Goal: Transaction & Acquisition: Download file/media

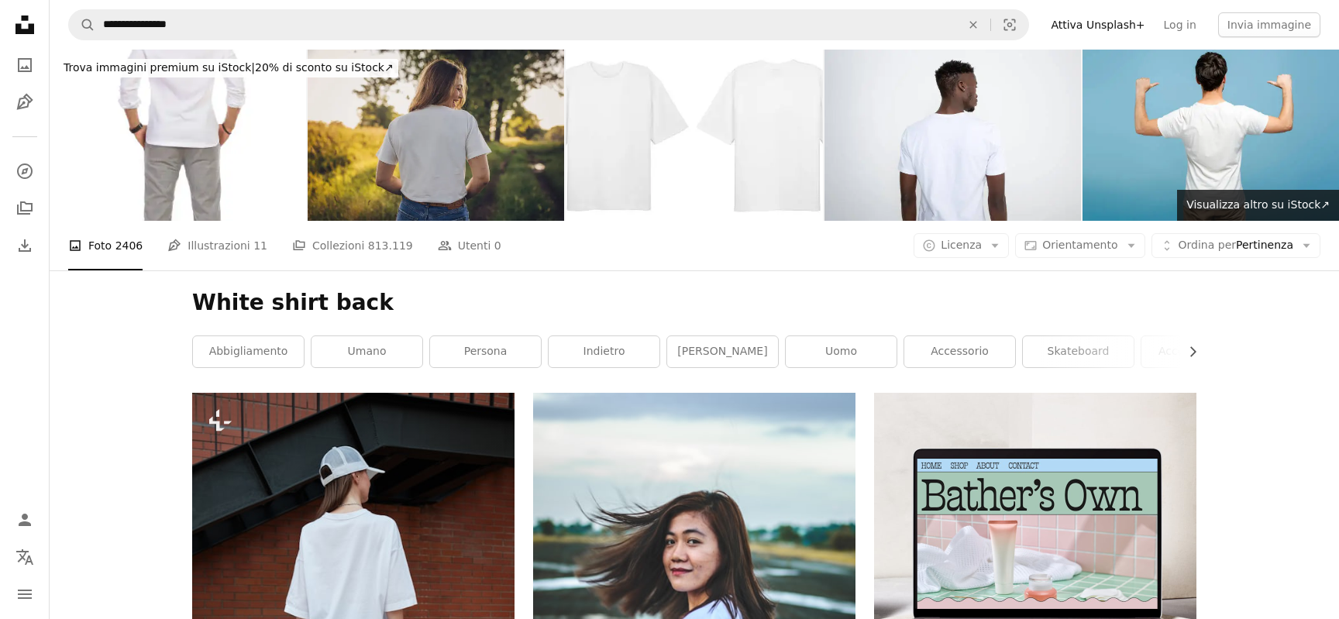
scroll to position [346, 0]
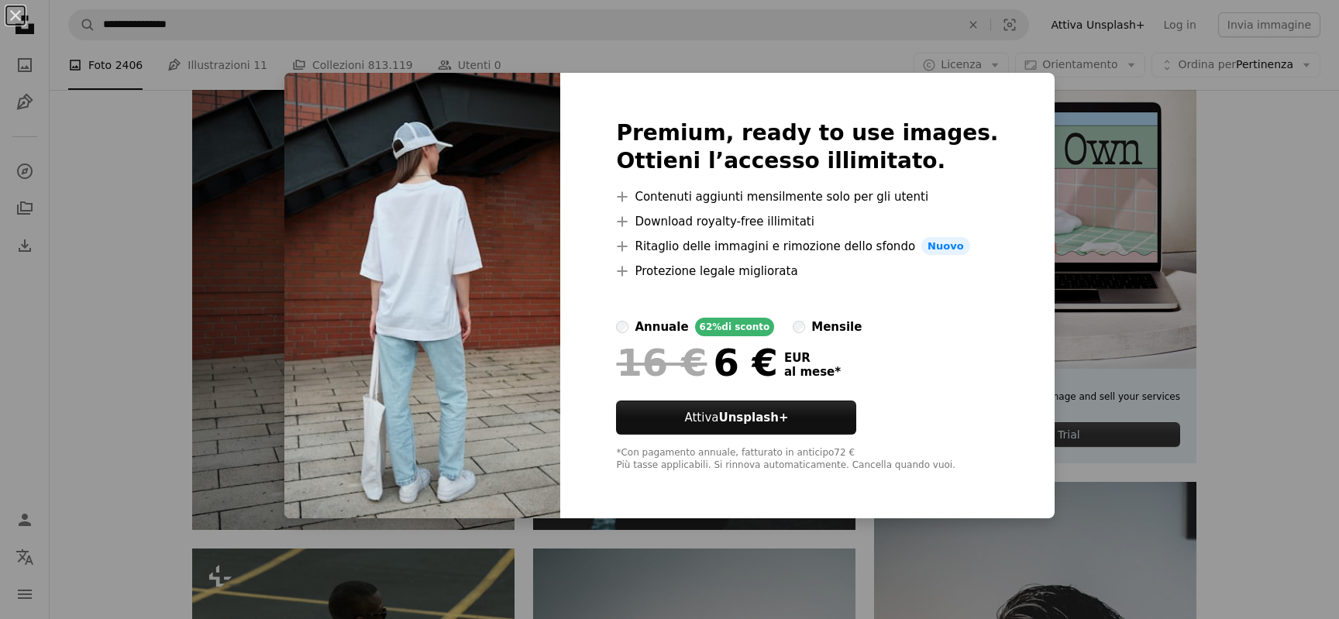
click at [1013, 96] on div "Premium, ready to use images. Ottieni l’accesso illimitato. A plus sign Contenu…" at bounding box center [807, 296] width 494 height 446
click at [1109, 131] on div "An X shape Premium, ready to use images. Ottieni l’accesso illimitato. A plus s…" at bounding box center [669, 309] width 1339 height 619
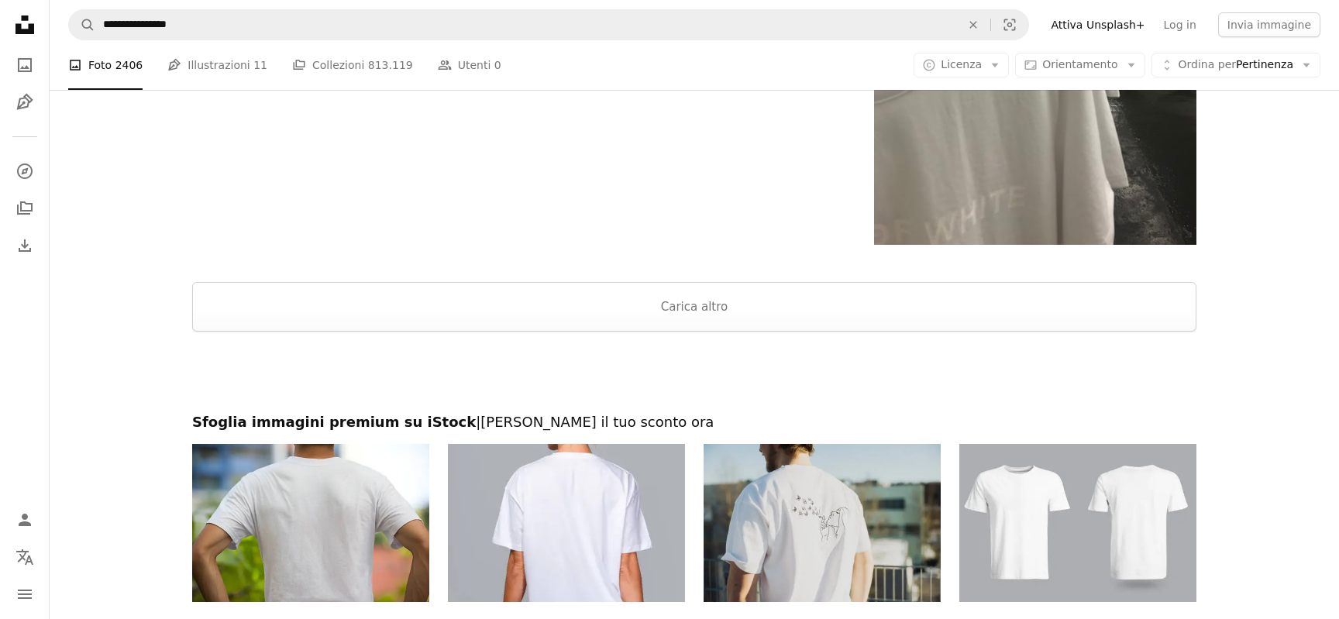
scroll to position [3194, 0]
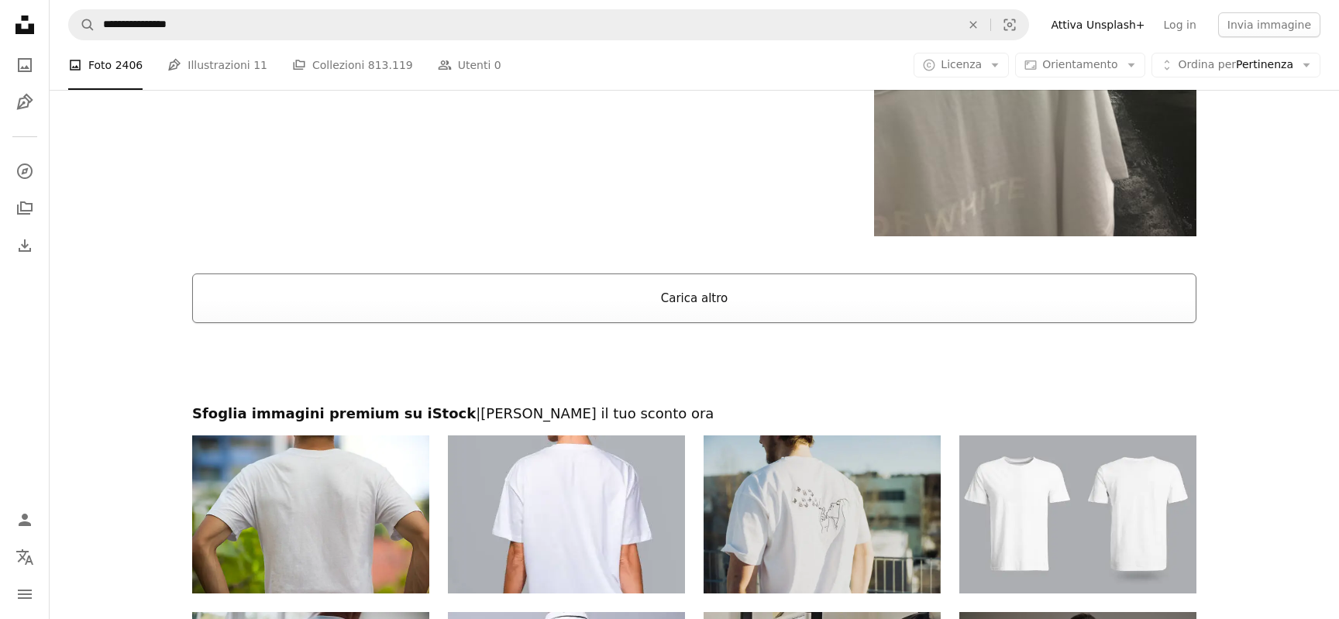
click at [922, 308] on button "Carica altro" at bounding box center [694, 298] width 1004 height 50
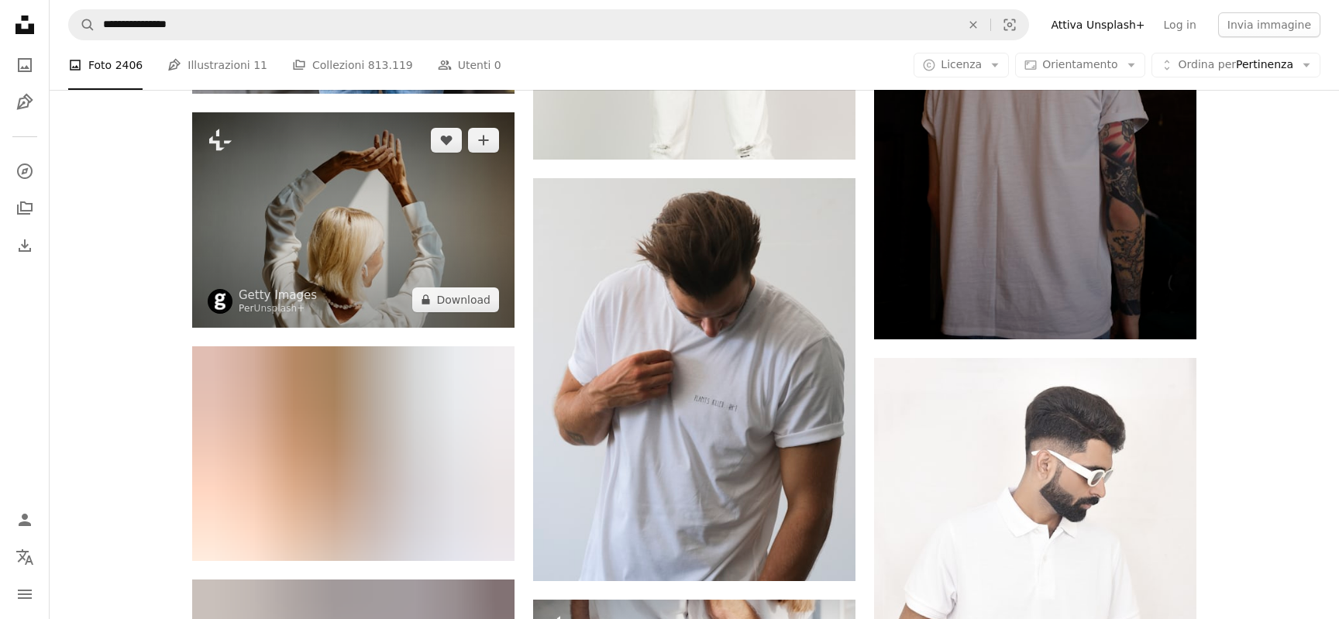
scroll to position [4301, 0]
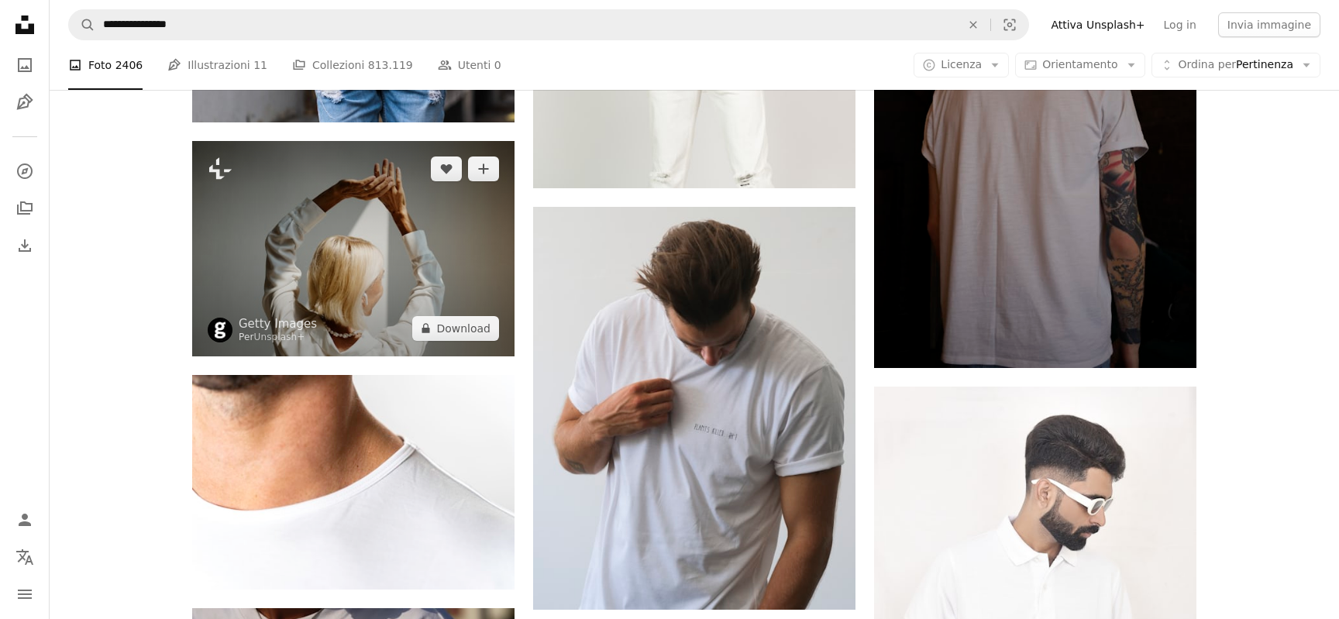
click at [405, 292] on img at bounding box center [353, 248] width 322 height 215
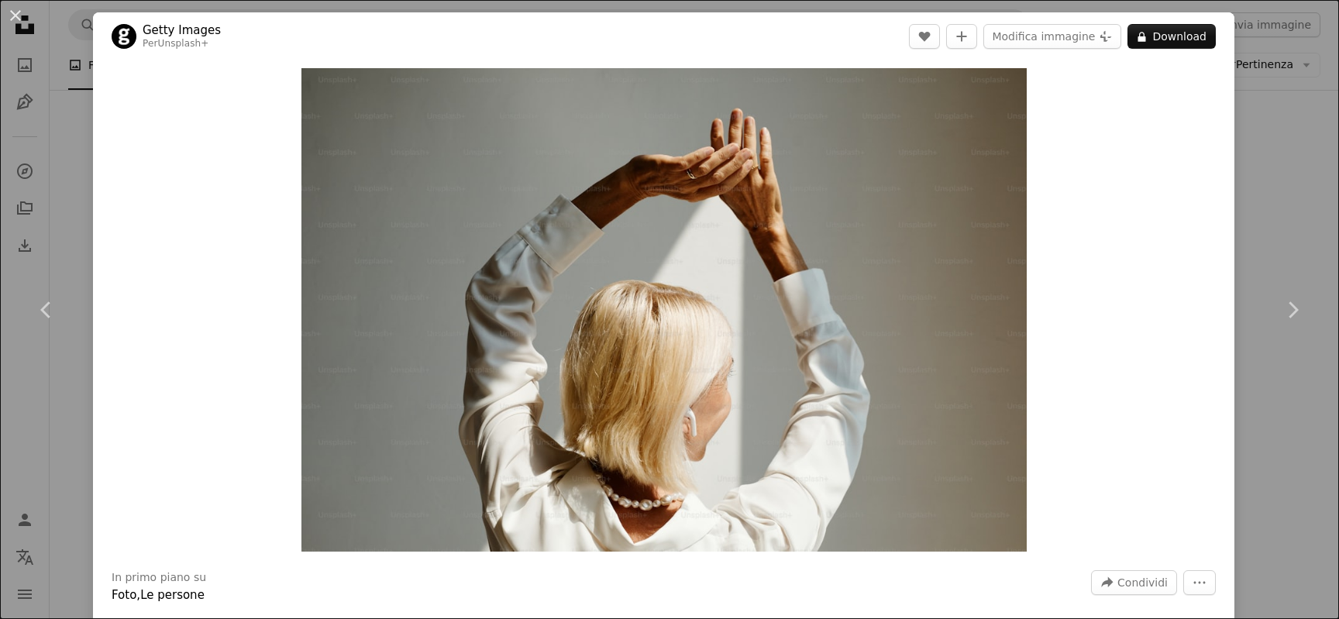
click at [1266, 129] on div "An X shape Chevron left Chevron right Getty Images Per Unsplash+ A heart A plus…" at bounding box center [669, 309] width 1339 height 619
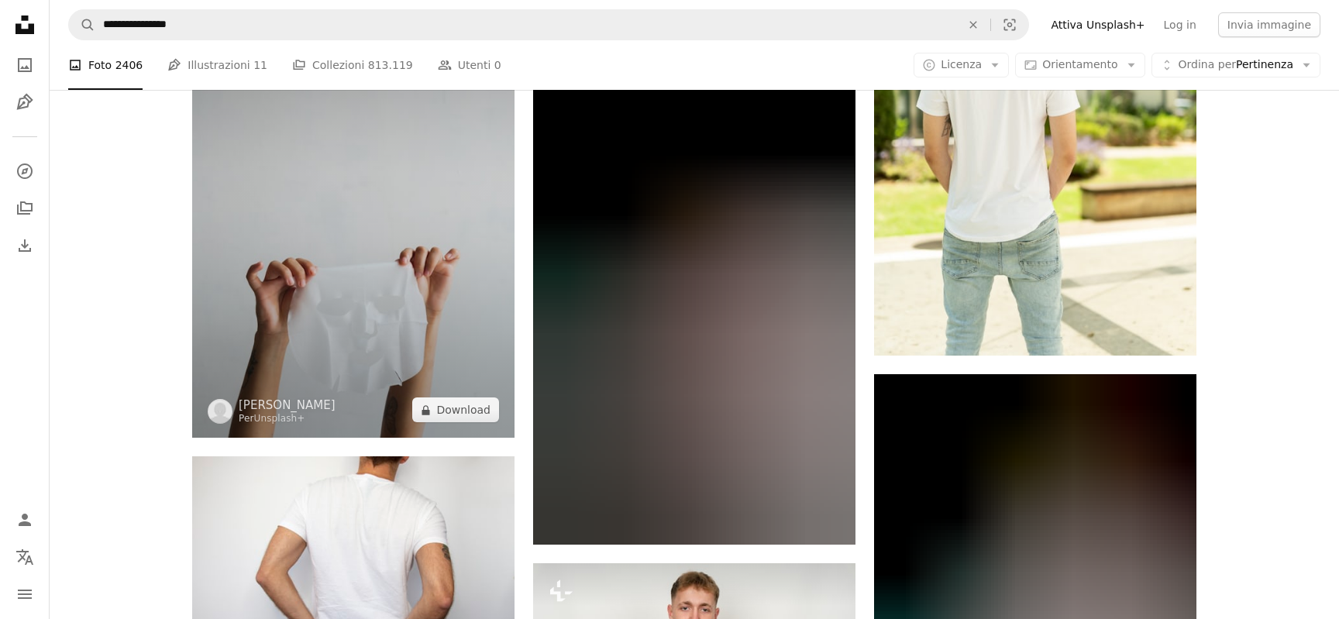
scroll to position [16176, 0]
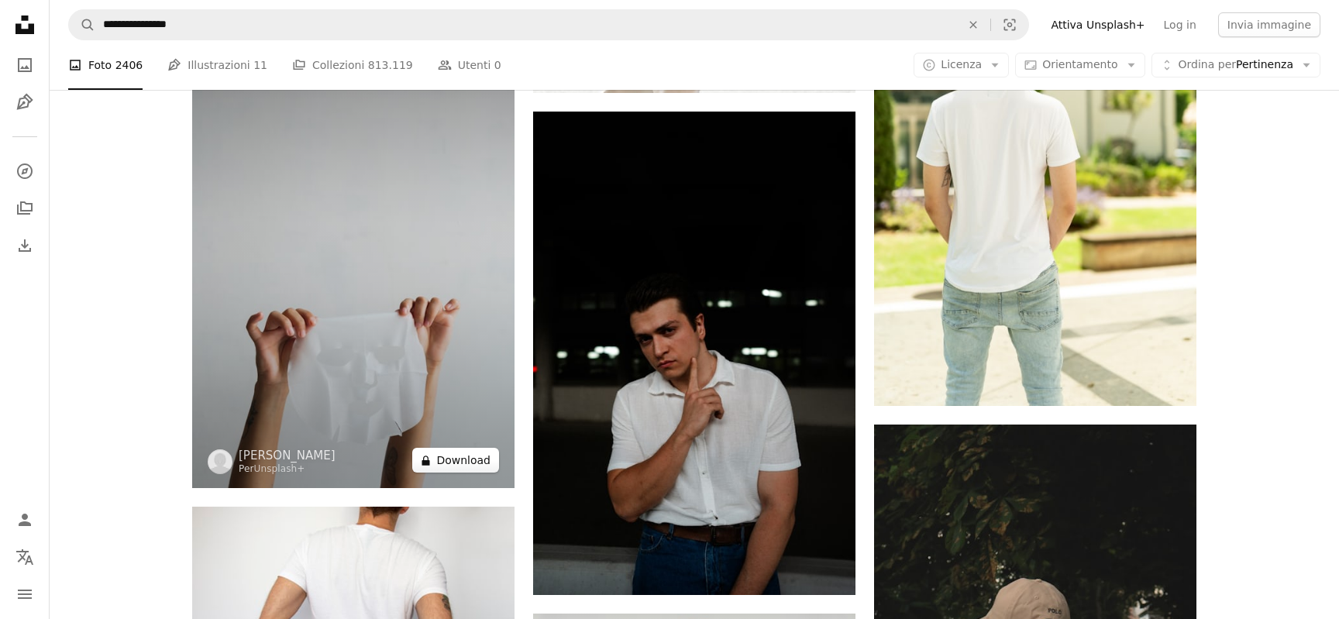
click at [466, 461] on button "A lock Download" at bounding box center [455, 460] width 87 height 25
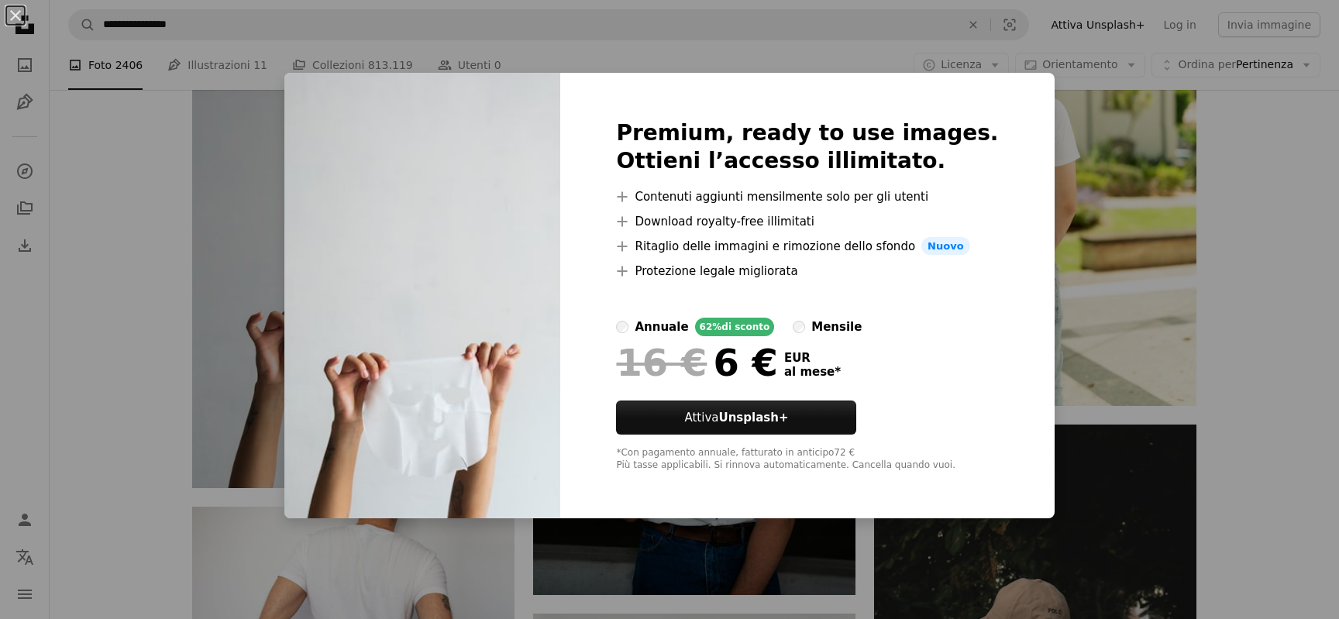
click at [993, 93] on div "Premium, ready to use images. Ottieni l’accesso illimitato. A plus sign Contenu…" at bounding box center [807, 296] width 494 height 446
click at [1093, 192] on div "An X shape Premium, ready to use images. Ottieni l’accesso illimitato. A plus s…" at bounding box center [669, 309] width 1339 height 619
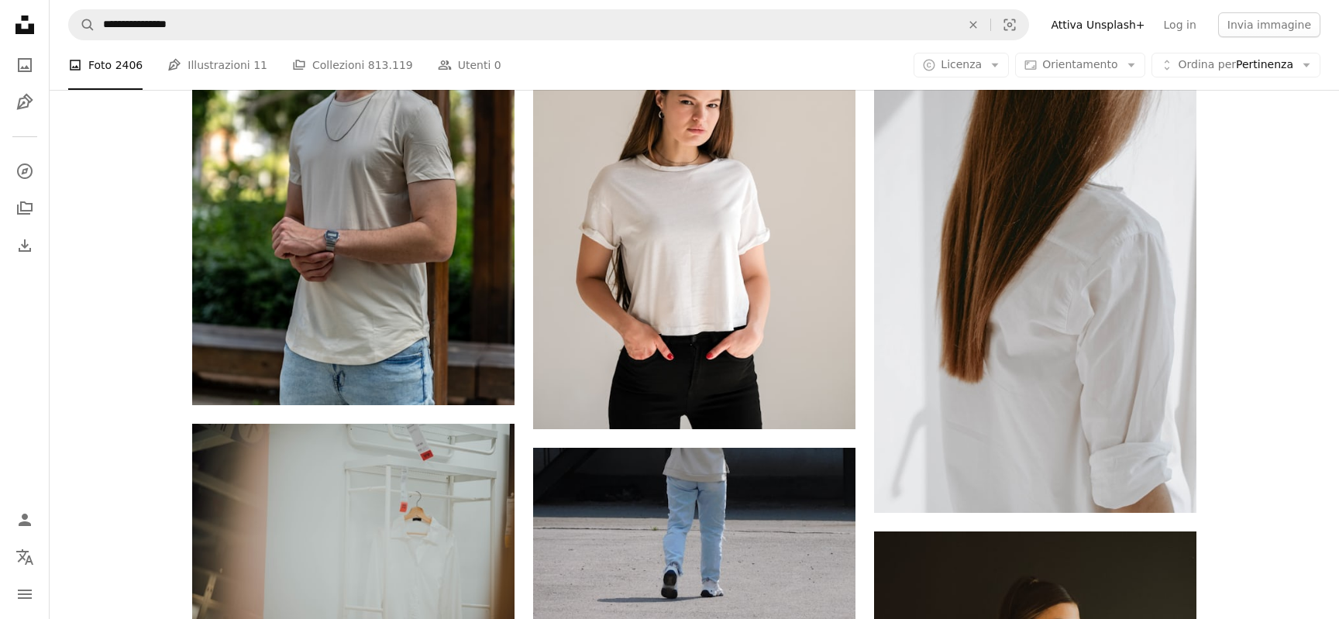
scroll to position [34224, 0]
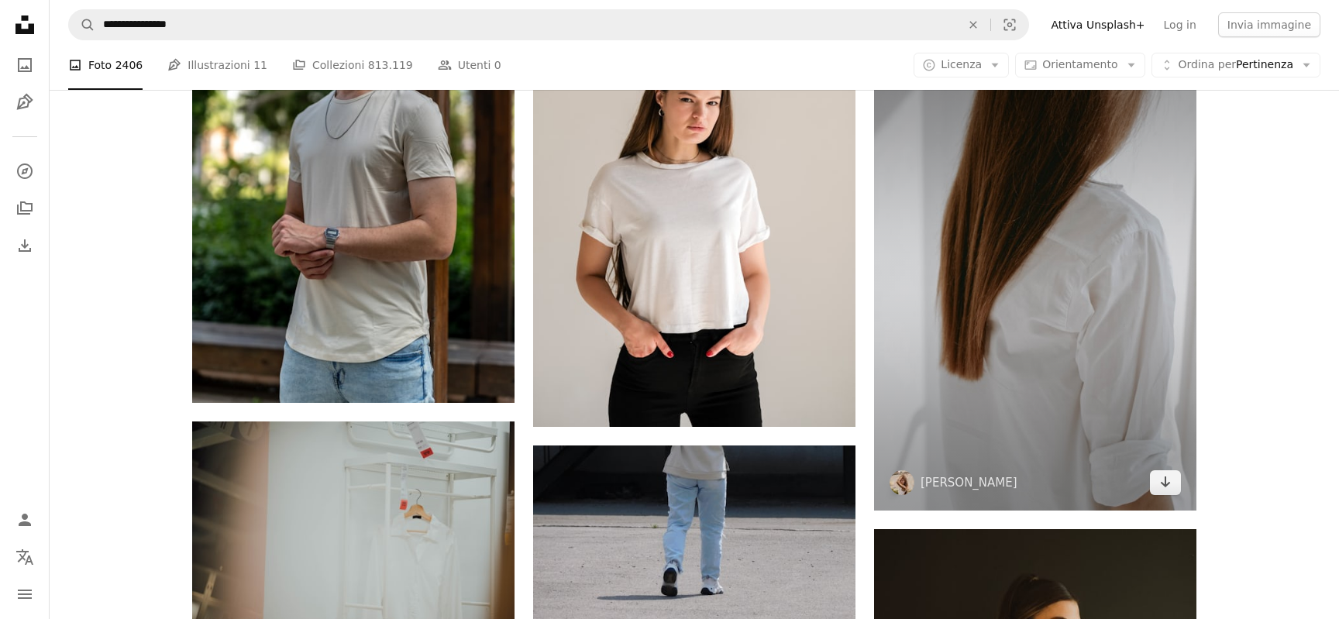
click at [1022, 371] on img at bounding box center [1035, 280] width 322 height 463
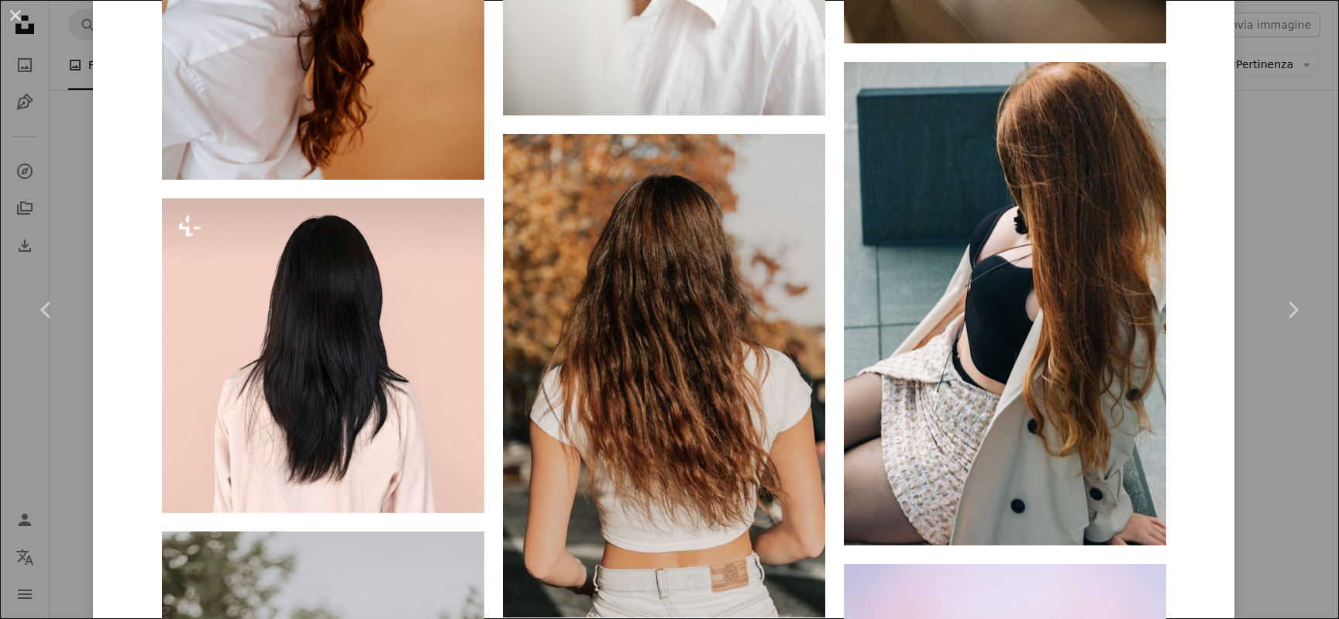
scroll to position [6551, 0]
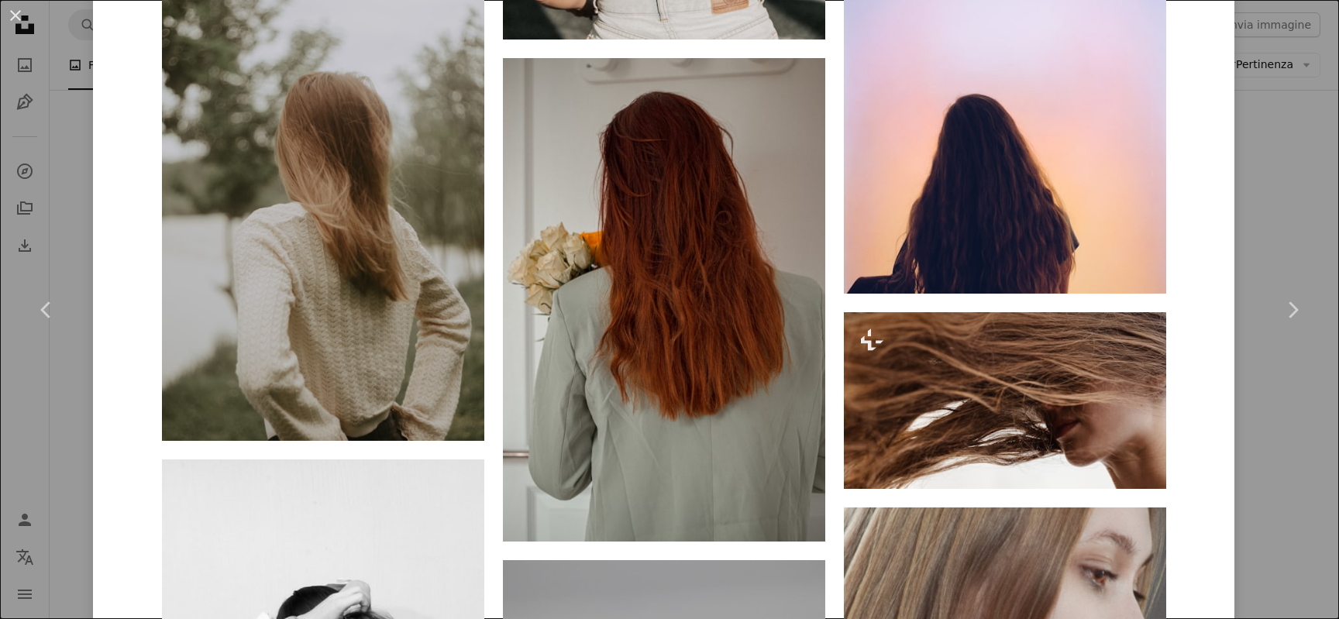
click at [63, 74] on div "An X shape Chevron left Chevron right [PERSON_NAME] liubovilchuk A heart A plus…" at bounding box center [669, 309] width 1339 height 619
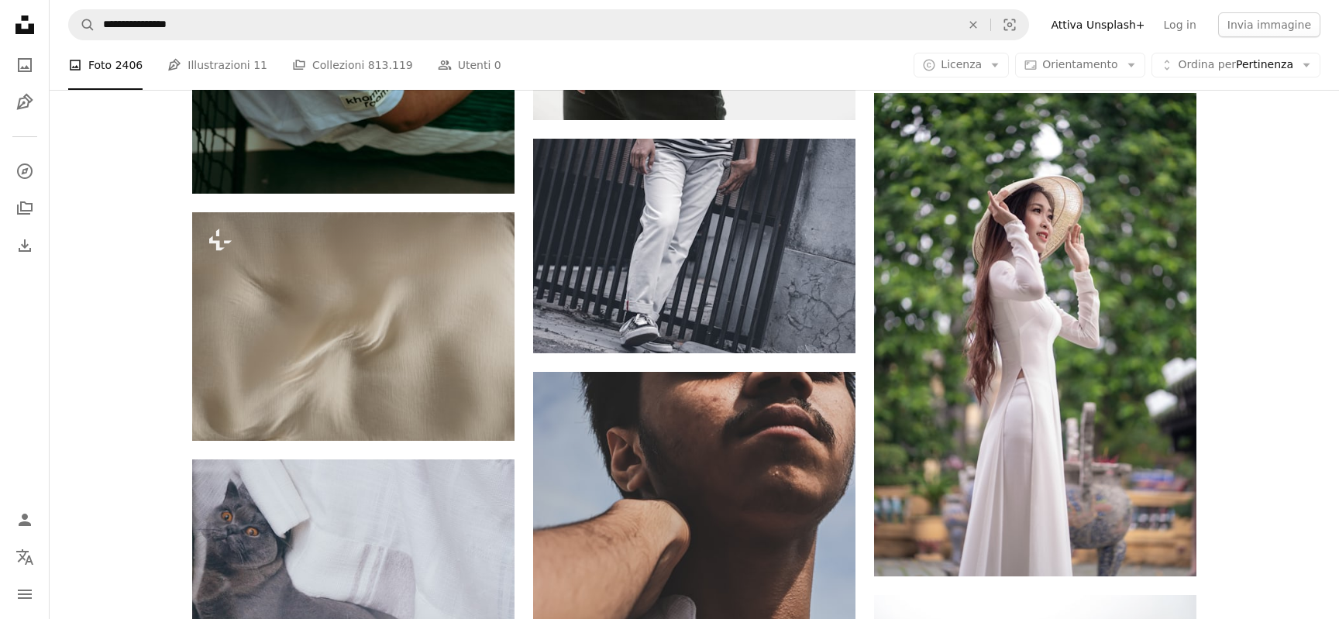
scroll to position [52959, 0]
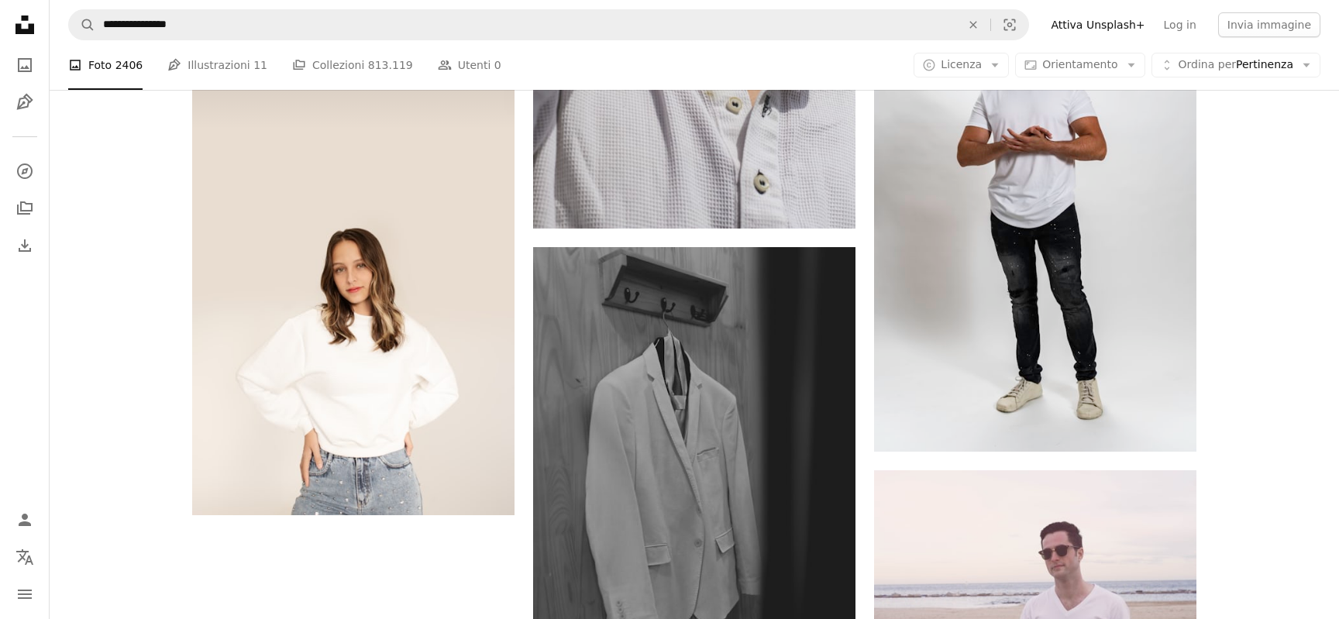
click at [690, 458] on img at bounding box center [694, 488] width 322 height 483
